Goal: Information Seeking & Learning: Check status

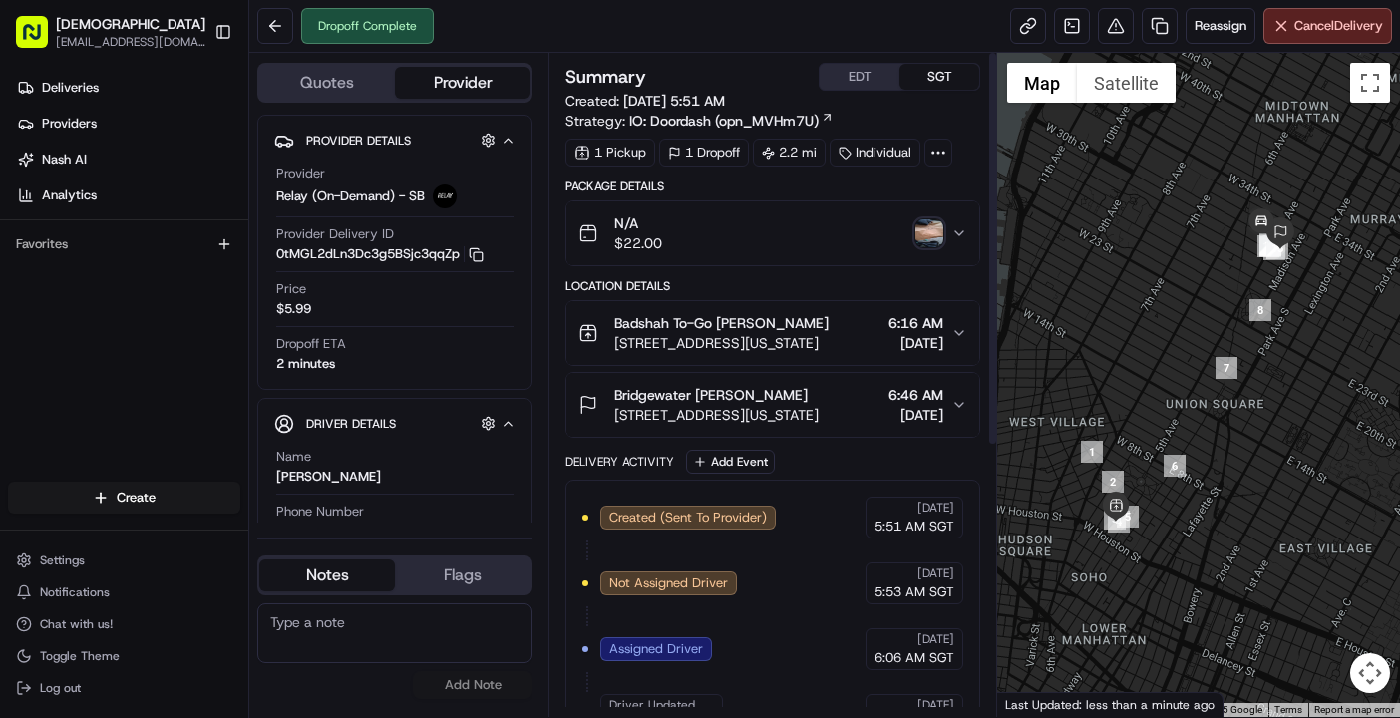
click at [926, 251] on div "N/A $22.00" at bounding box center [764, 233] width 373 height 40
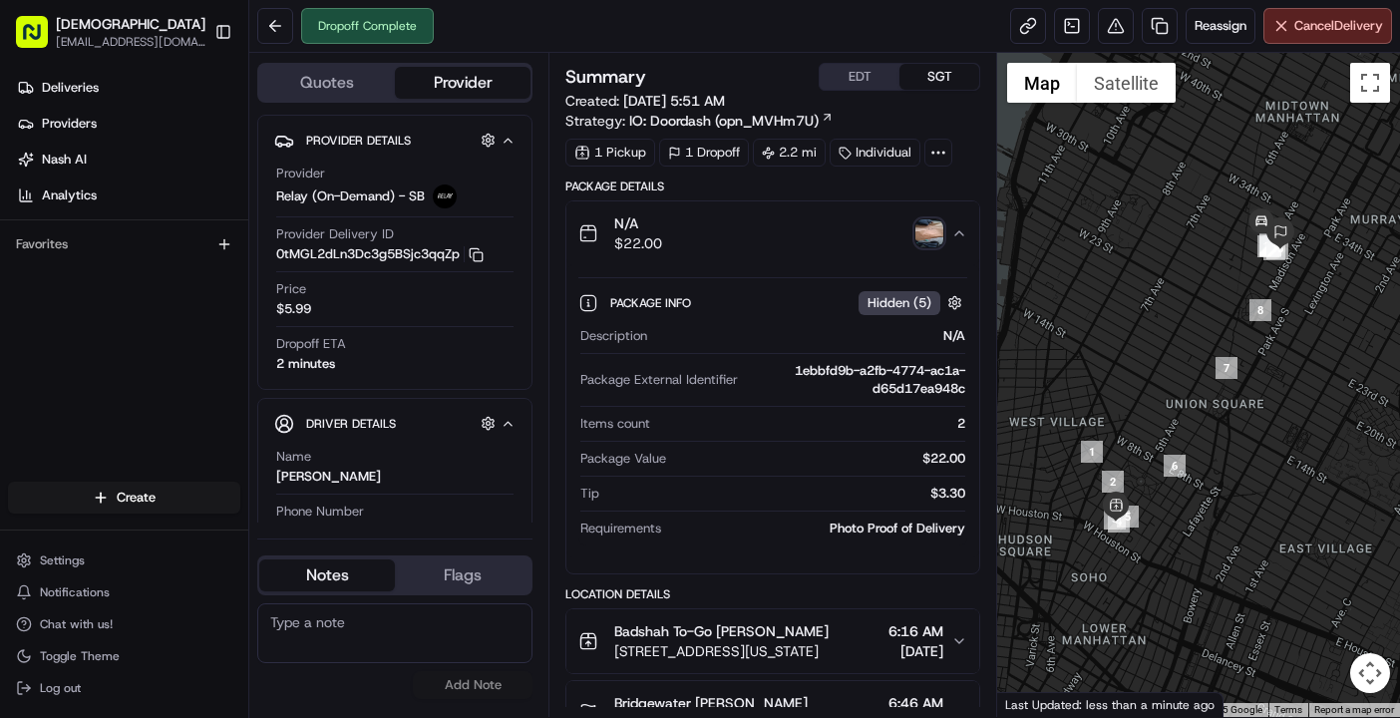
click at [929, 239] on img "button" at bounding box center [929, 233] width 28 height 28
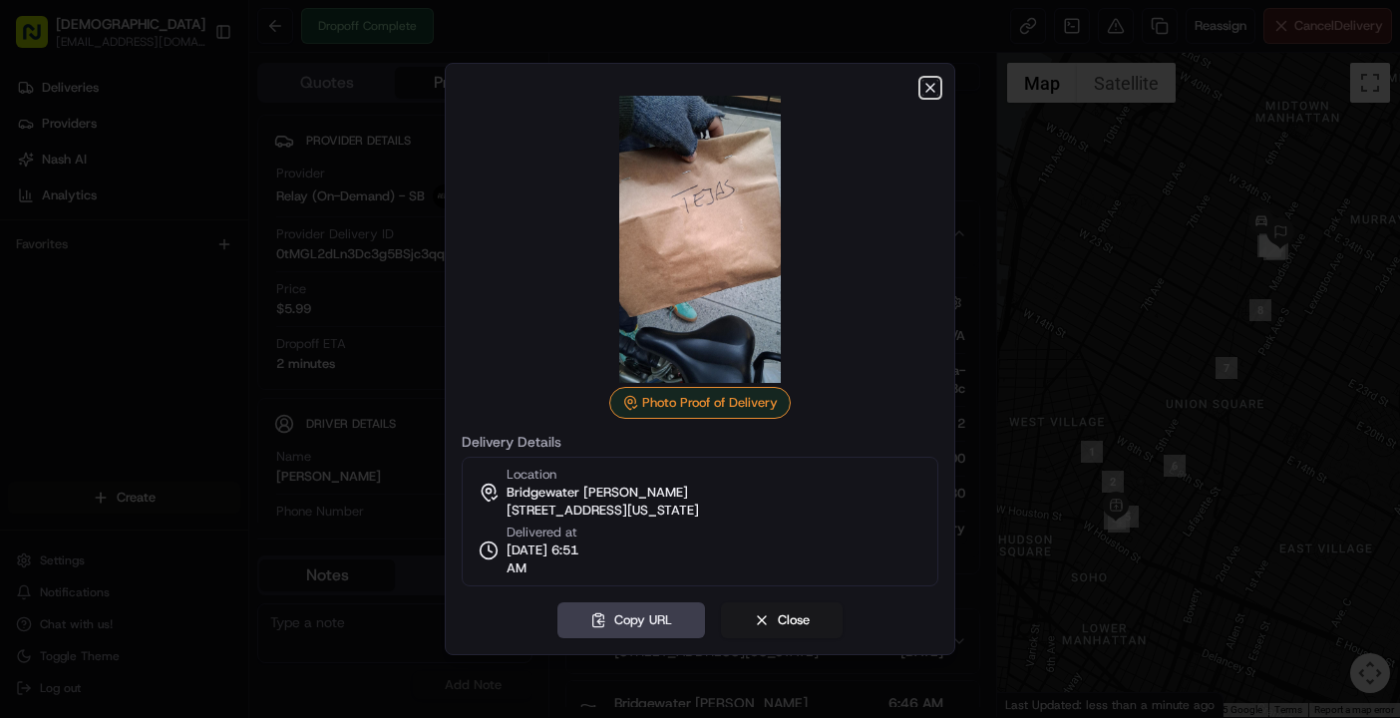
click at [922, 82] on icon "button" at bounding box center [930, 88] width 16 height 16
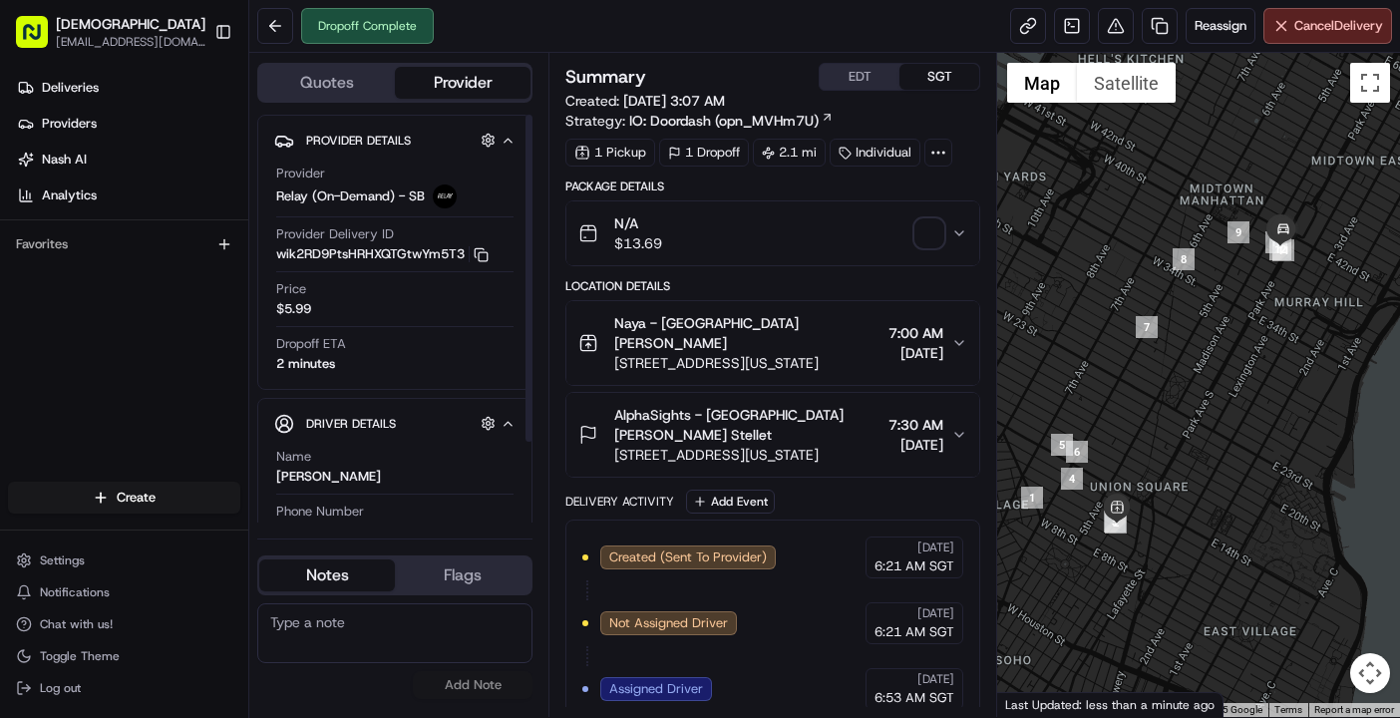
click at [125, 371] on div "Deliveries Providers Nash AI Analytics Favorites" at bounding box center [124, 279] width 248 height 430
click at [933, 233] on img "button" at bounding box center [929, 233] width 28 height 28
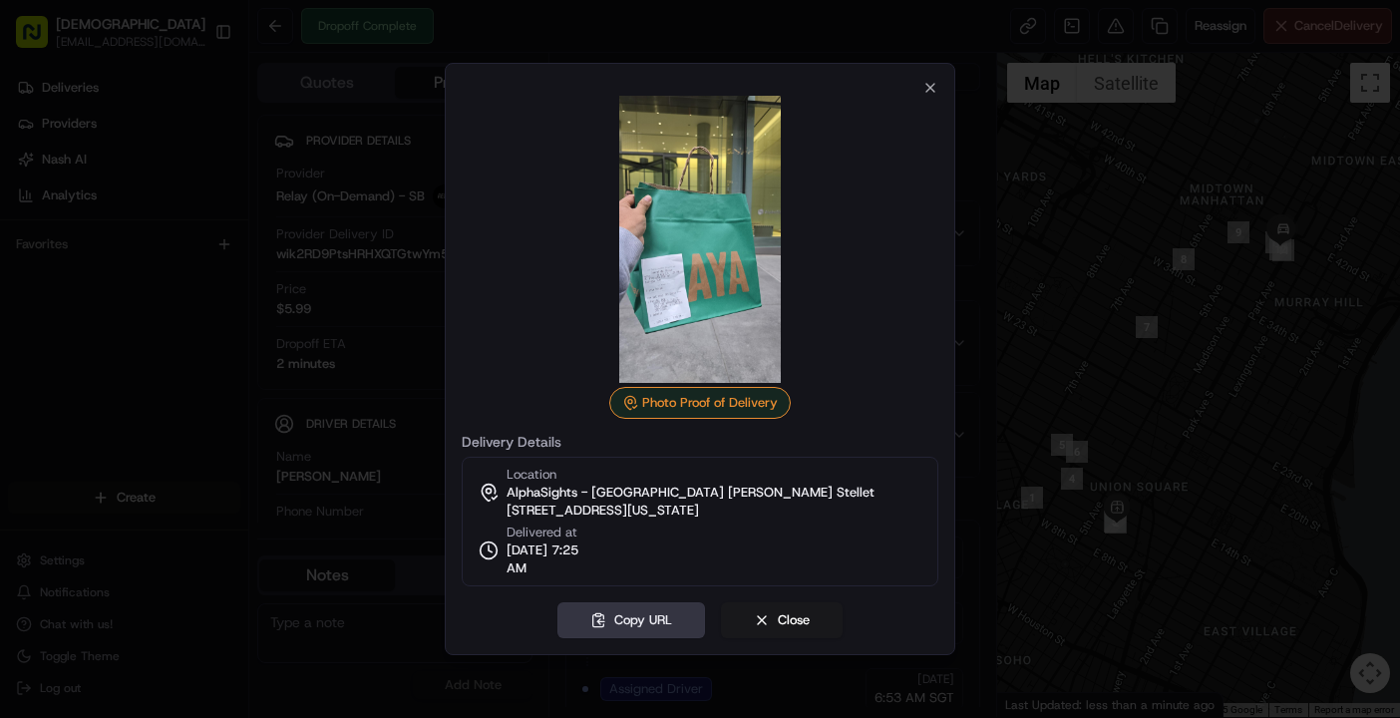
click at [616, 618] on button "Copy URL" at bounding box center [631, 620] width 148 height 36
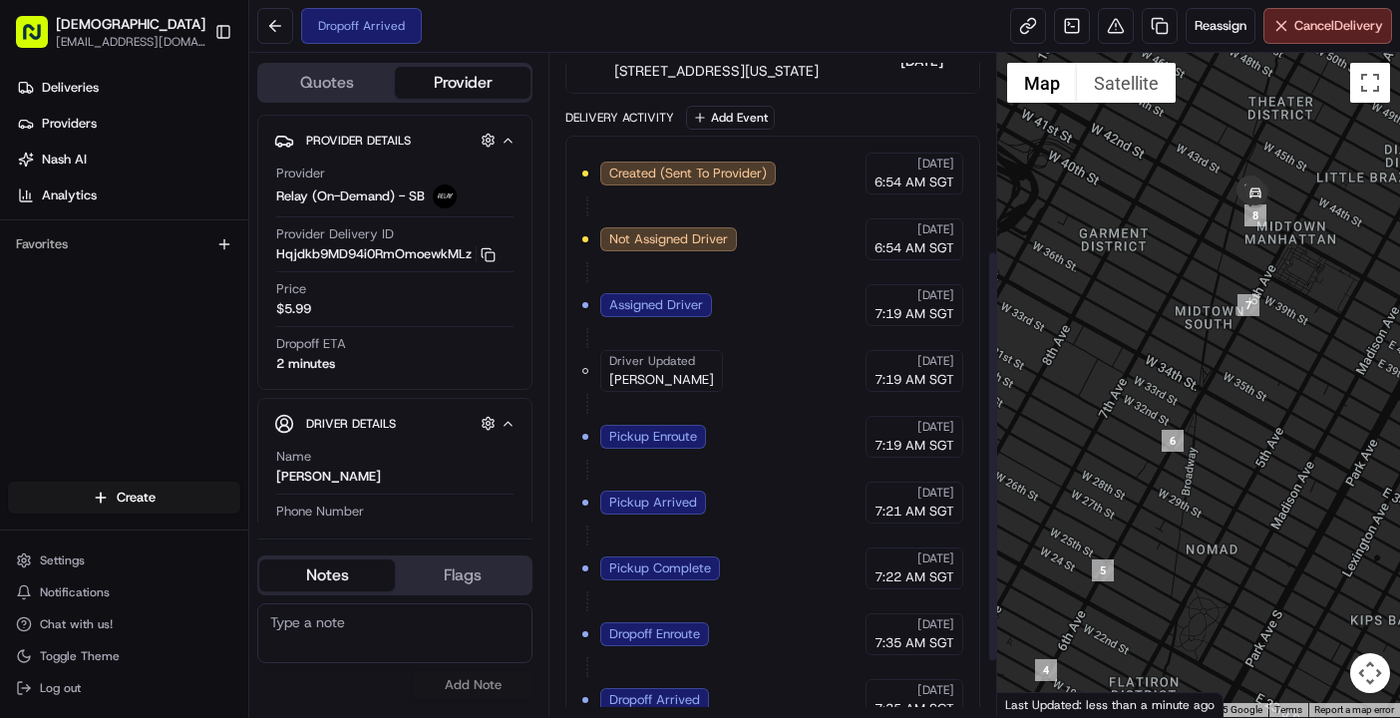
scroll to position [404, 0]
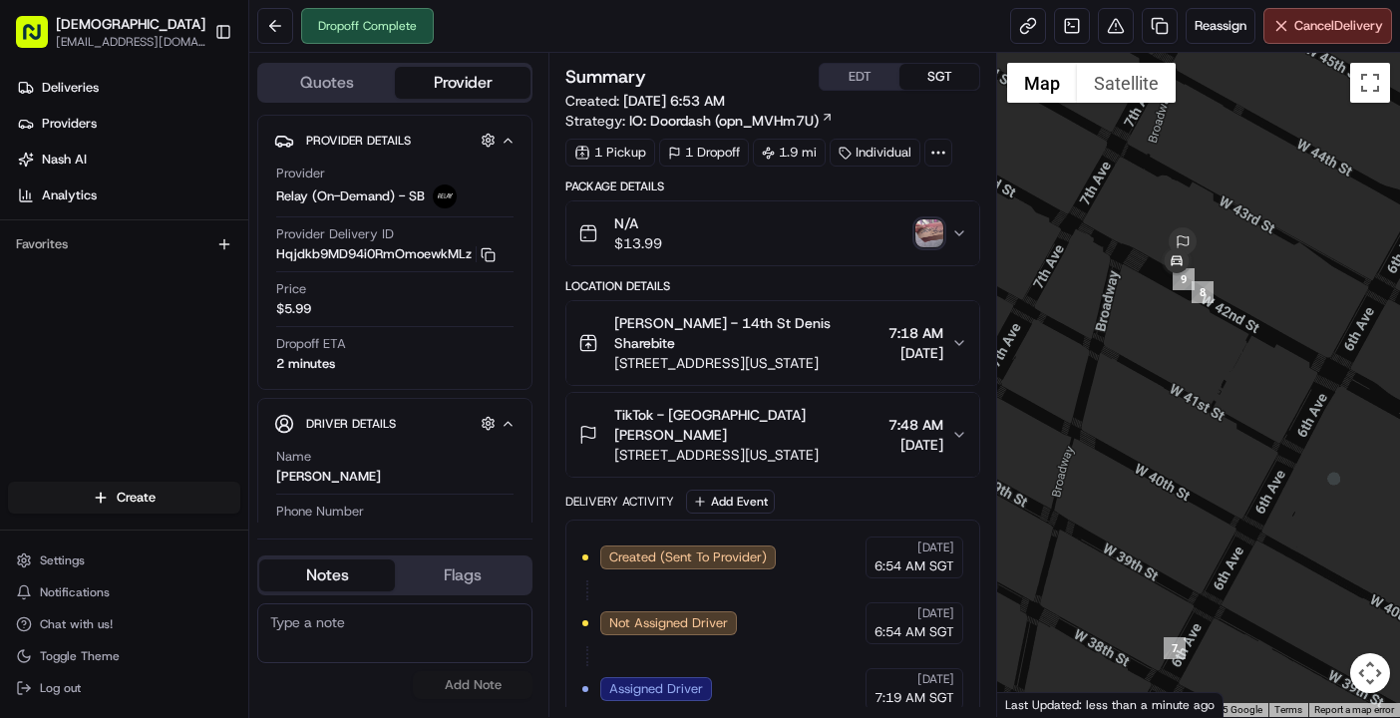
click at [937, 235] on img "button" at bounding box center [929, 233] width 28 height 28
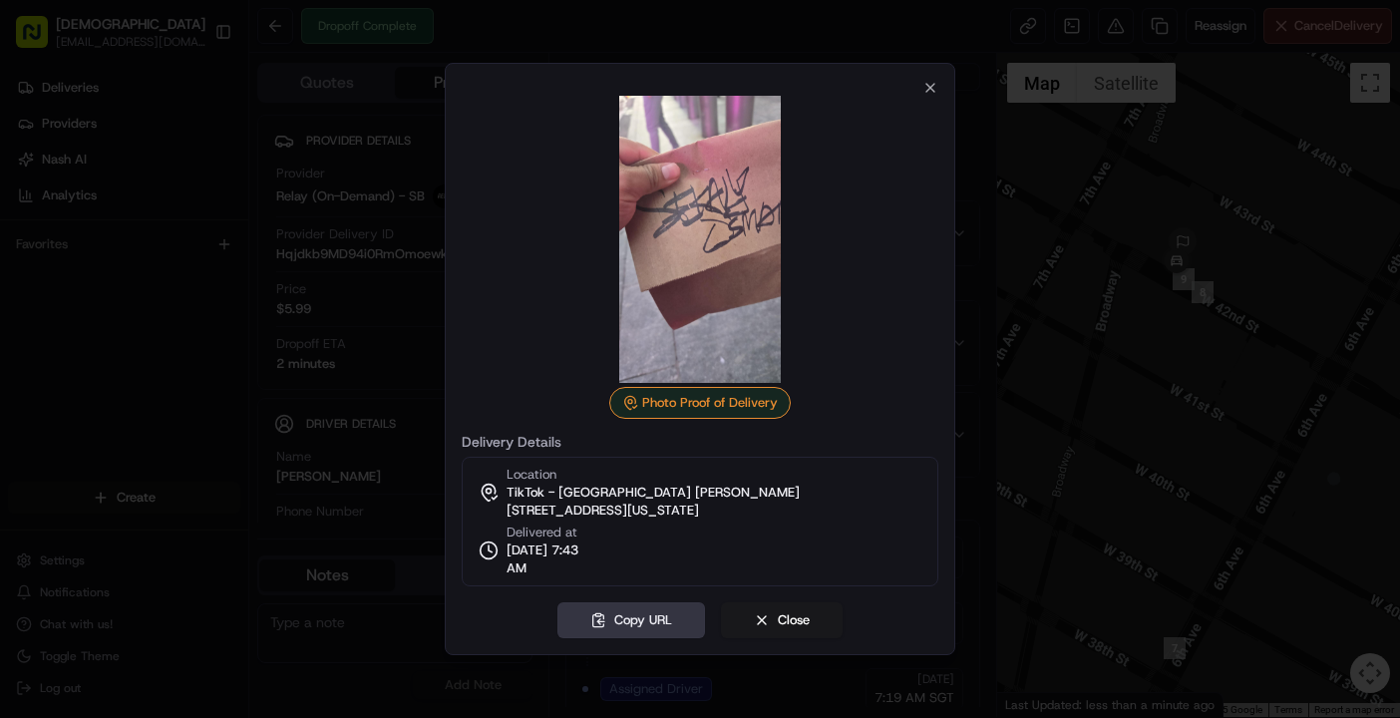
click at [662, 616] on button "Copy URL" at bounding box center [631, 620] width 148 height 36
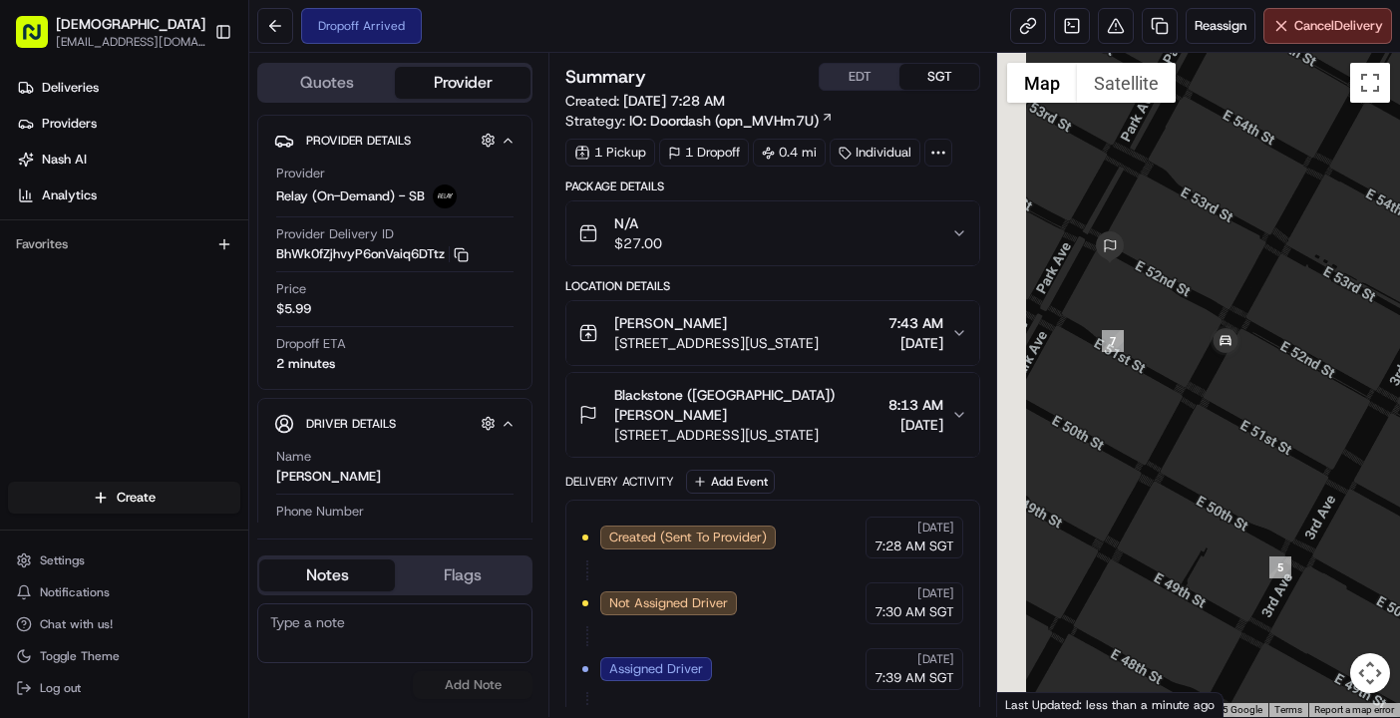
drag, startPoint x: 1125, startPoint y: 416, endPoint x: 1185, endPoint y: 396, distance: 64.0
click at [1185, 396] on div at bounding box center [1198, 385] width 403 height 664
